Goal: Task Accomplishment & Management: Use online tool/utility

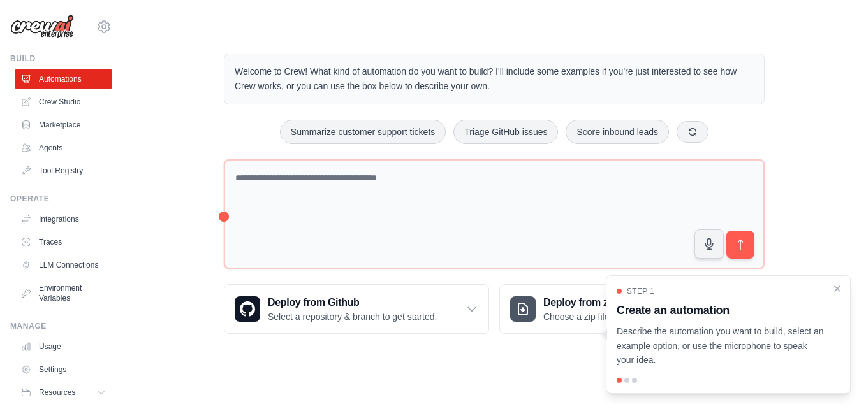
click at [825, 284] on div "Step 1 Create an automation Describe the automation you want to build, select a…" at bounding box center [727, 334] width 245 height 119
click at [832, 287] on icon "Close walkthrough" at bounding box center [836, 287] width 11 height 11
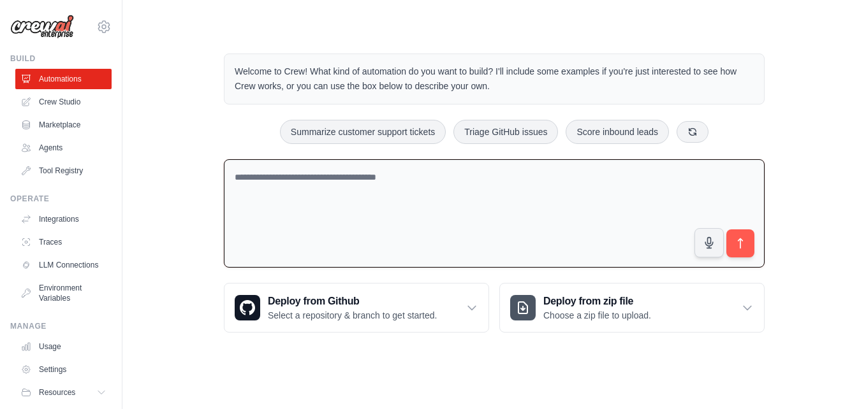
click at [498, 173] on textarea at bounding box center [494, 213] width 540 height 109
click at [79, 150] on link "Agents" at bounding box center [65, 148] width 96 height 20
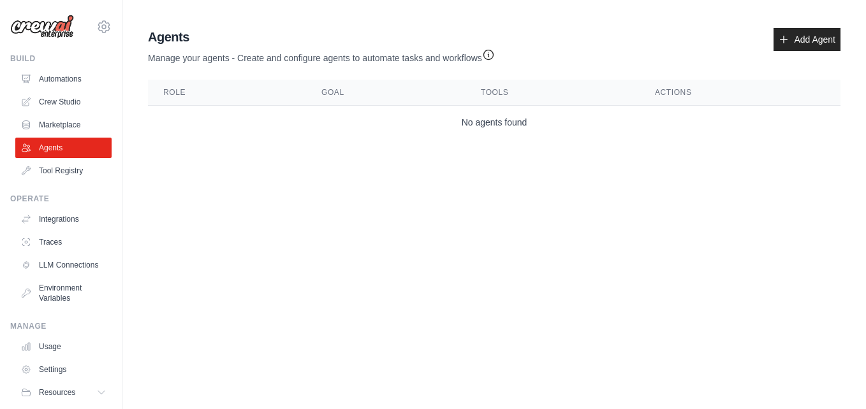
click at [802, 21] on main "Agent Usage Guide To use an agent in your CrewAI project, you can initialize it…" at bounding box center [493, 86] width 743 height 172
click at [802, 29] on link "Add Agent" at bounding box center [806, 39] width 67 height 23
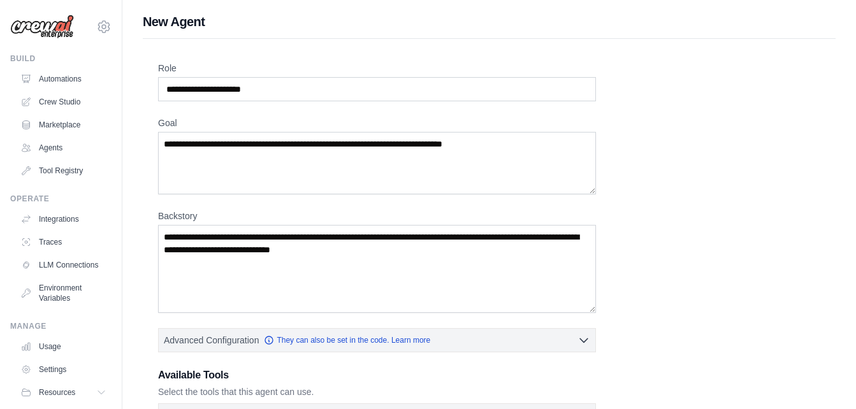
click at [429, 61] on div "Role Goal Backstory Advanced Configuration They can also be set in the code. Le…" at bounding box center [489, 355] width 693 height 632
click at [412, 80] on input "Role" at bounding box center [377, 89] width 438 height 24
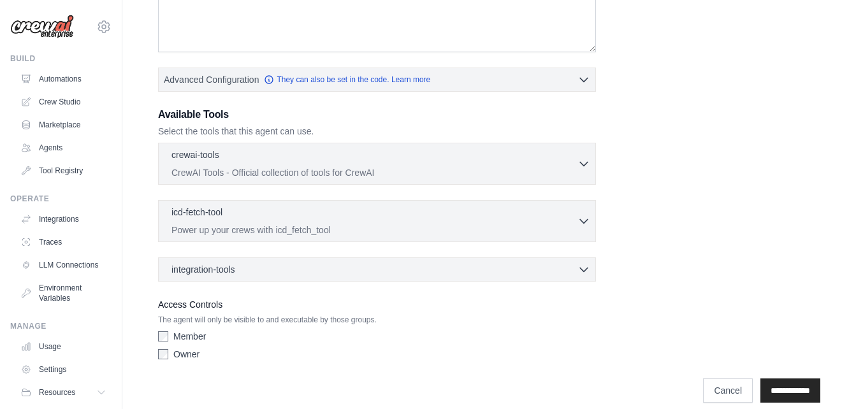
scroll to position [275, 0]
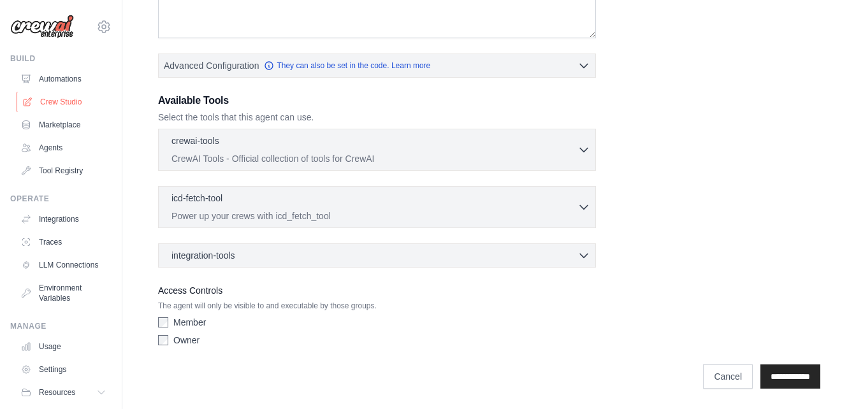
click at [60, 98] on link "Crew Studio" at bounding box center [65, 102] width 96 height 20
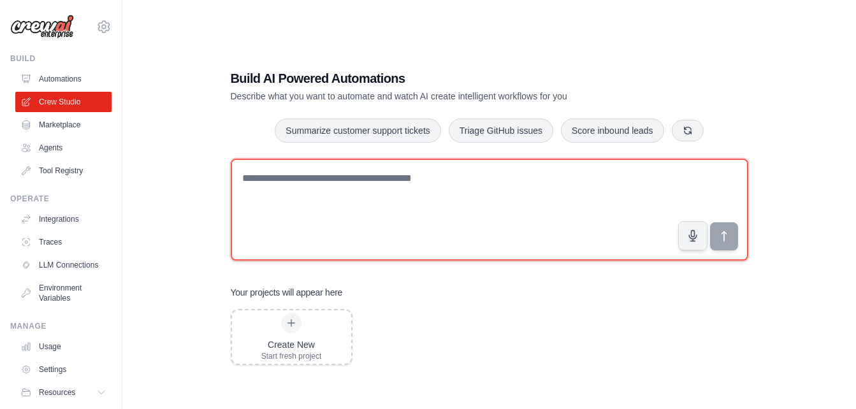
click at [384, 196] on textarea at bounding box center [490, 210] width 518 height 102
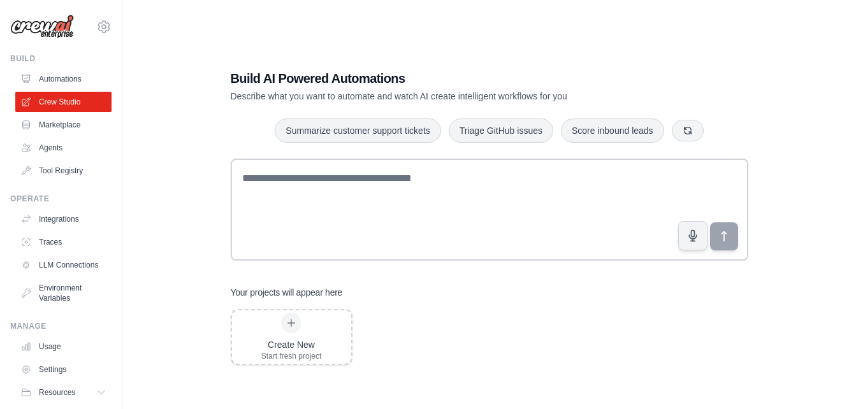
click at [616, 113] on div "Build AI Powered Automations Describe what you want to automate and watch AI cr…" at bounding box center [489, 217] width 548 height 337
click at [613, 134] on button "Score inbound leads" at bounding box center [612, 130] width 103 height 24
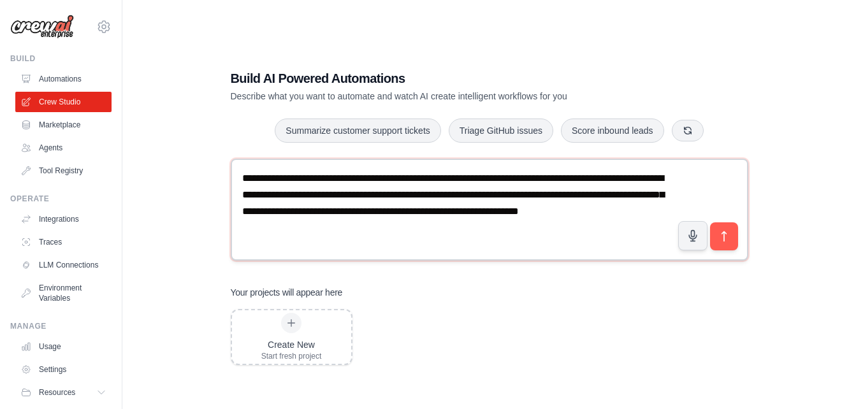
click at [367, 228] on textarea "**********" at bounding box center [490, 210] width 518 height 102
type textarea "**********"
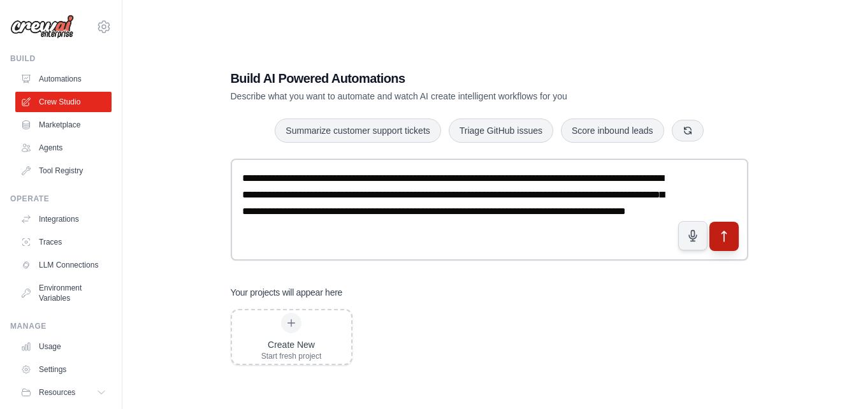
click at [719, 230] on icon "submit" at bounding box center [723, 236] width 13 height 13
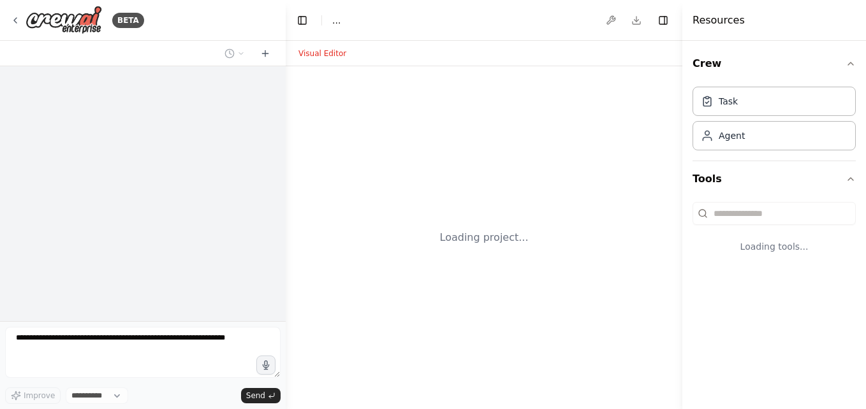
select select "****"
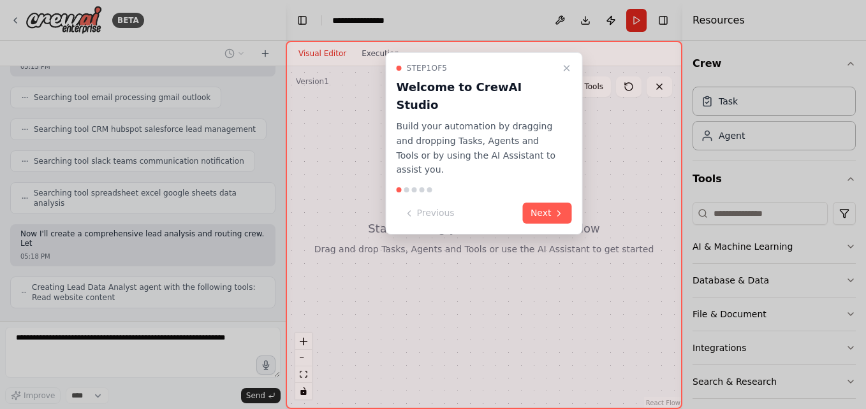
scroll to position [261, 0]
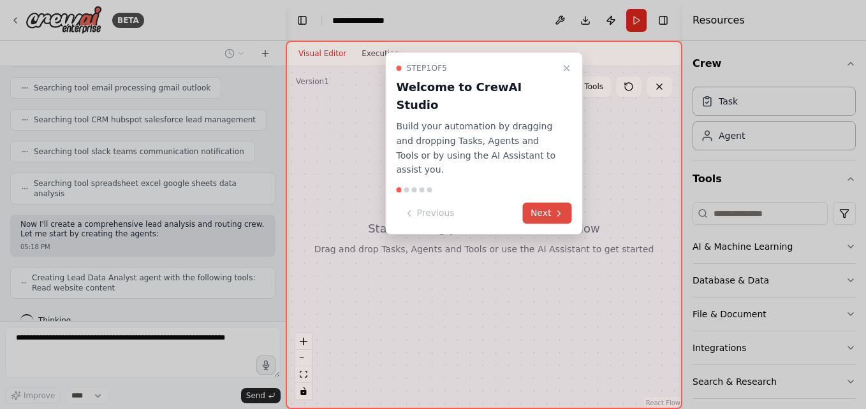
click at [546, 203] on button "Next" at bounding box center [547, 213] width 49 height 21
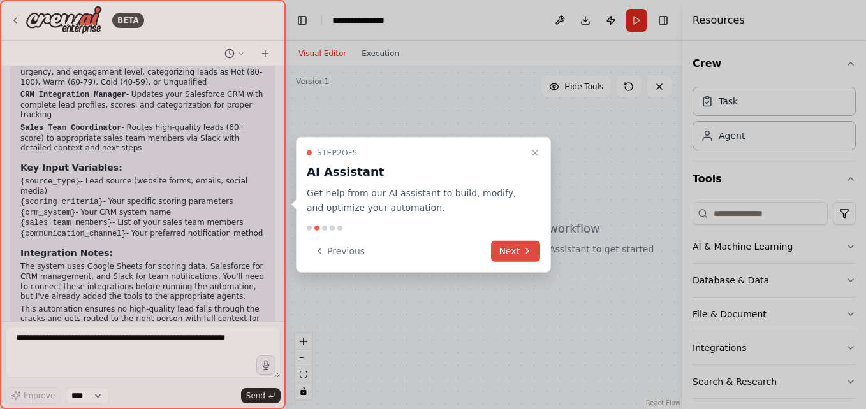
click at [513, 260] on button "Next" at bounding box center [515, 250] width 49 height 21
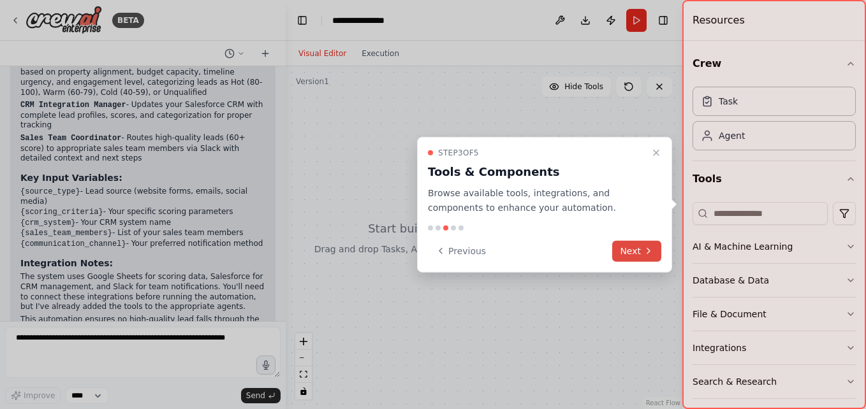
click at [637, 247] on button "Next" at bounding box center [636, 250] width 49 height 21
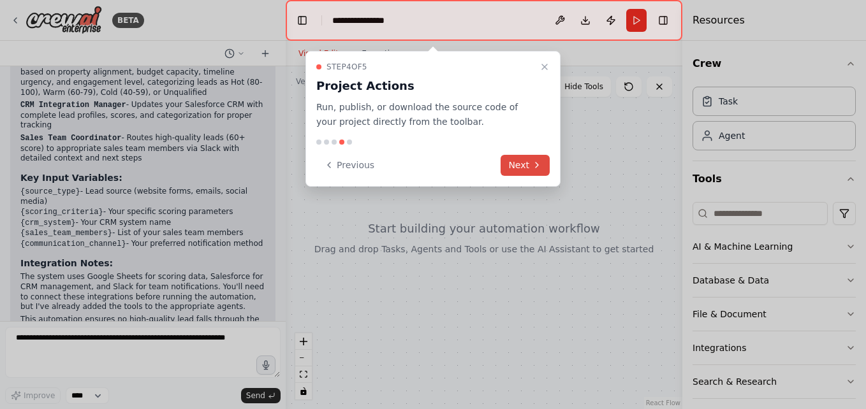
click at [534, 164] on icon at bounding box center [537, 165] width 10 height 10
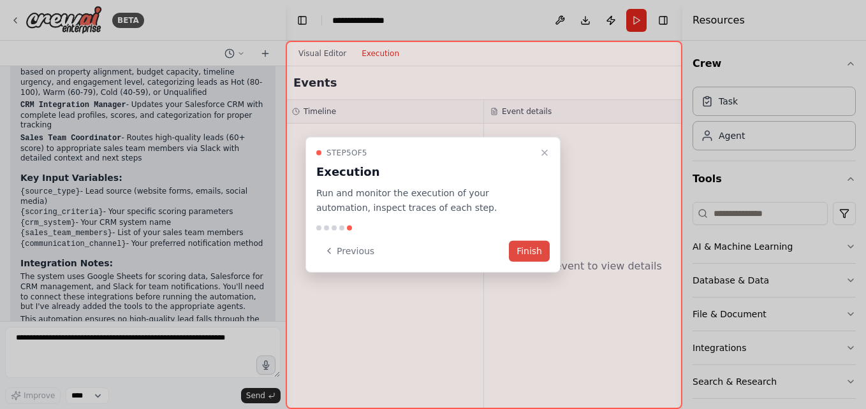
click at [531, 243] on button "Finish" at bounding box center [529, 250] width 41 height 21
